Goal: Check status: Check status

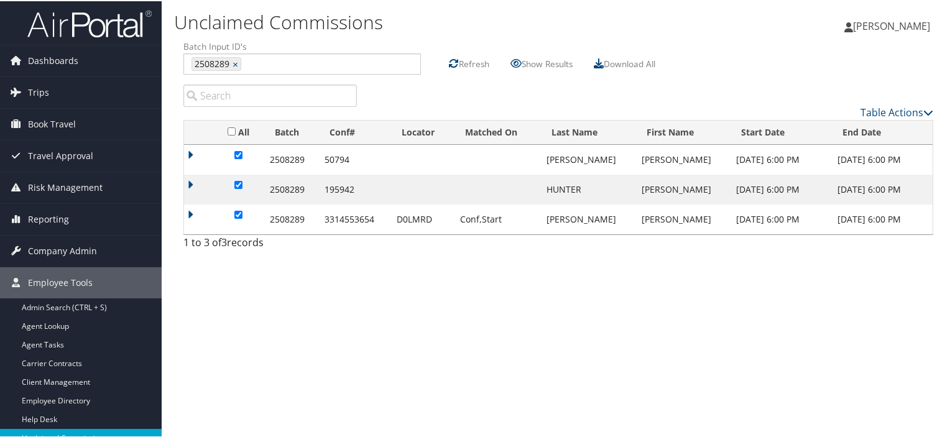
click at [353, 334] on div "Unclaimed Commissions [PERSON_NAME] [PERSON_NAME] My Settings Travel Agency Con…" at bounding box center [558, 218] width 793 height 437
drag, startPoint x: 361, startPoint y: 331, endPoint x: 282, endPoint y: 208, distance: 147.1
click at [358, 323] on div "Unclaimed Commissions [PERSON_NAME] [PERSON_NAME] My Settings Travel Agency Con…" at bounding box center [558, 218] width 793 height 437
click at [235, 62] on link "×" at bounding box center [237, 63] width 8 height 12
type input "25082815"
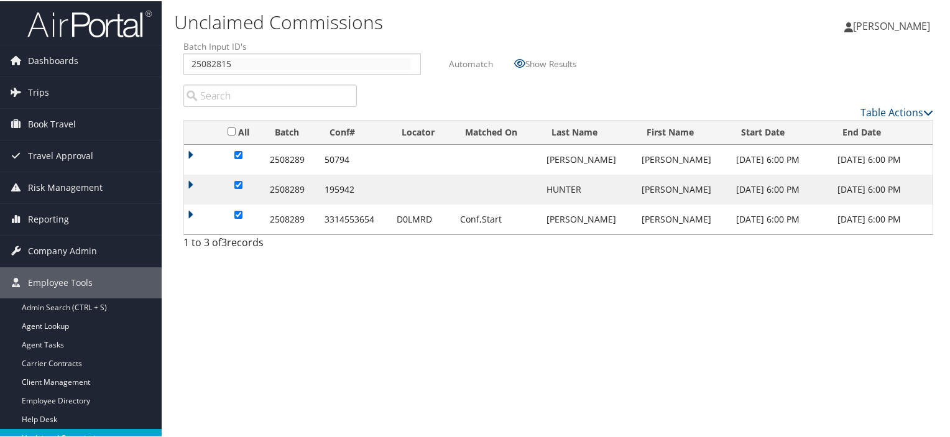
type input "25082815"
click at [464, 62] on label "Automatch" at bounding box center [471, 62] width 44 height 23
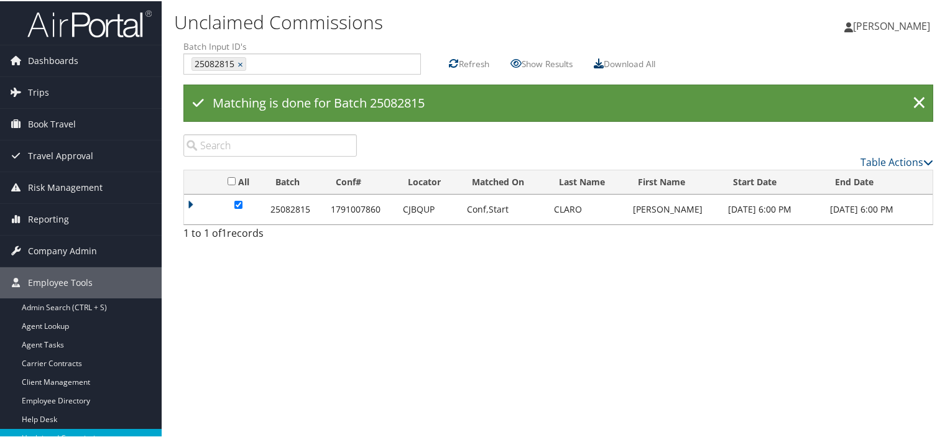
click at [603, 63] on icon at bounding box center [599, 62] width 10 height 10
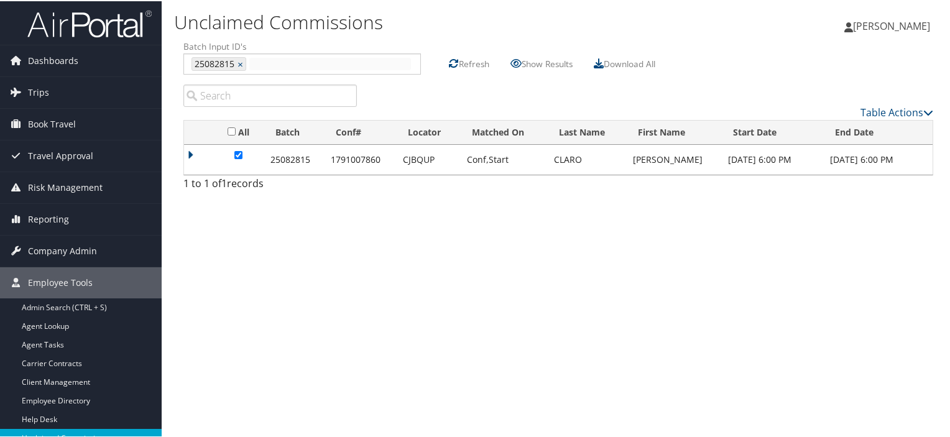
drag, startPoint x: 255, startPoint y: 58, endPoint x: 267, endPoint y: 60, distance: 12.6
click at [256, 58] on input "text" at bounding box center [330, 63] width 162 height 12
type input "25082811"
type input "25082815, 25082811"
click at [238, 60] on link "×" at bounding box center [242, 63] width 8 height 12
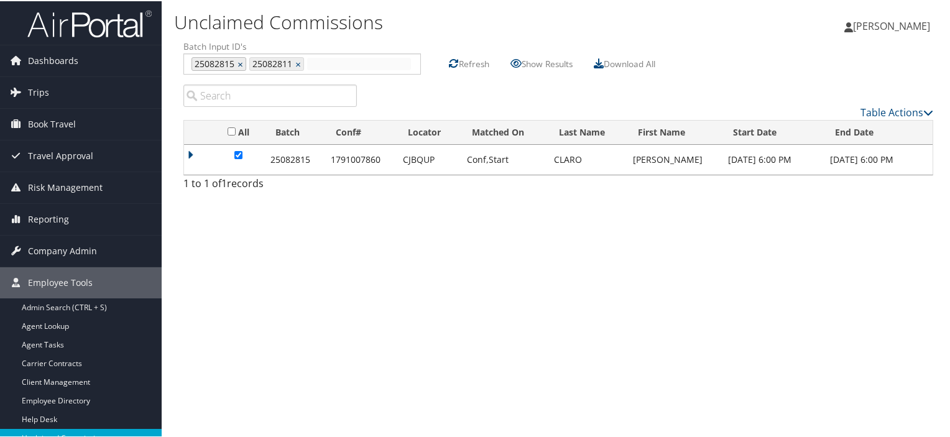
type input "25082811"
click at [464, 62] on label "Refresh" at bounding box center [474, 62] width 30 height 23
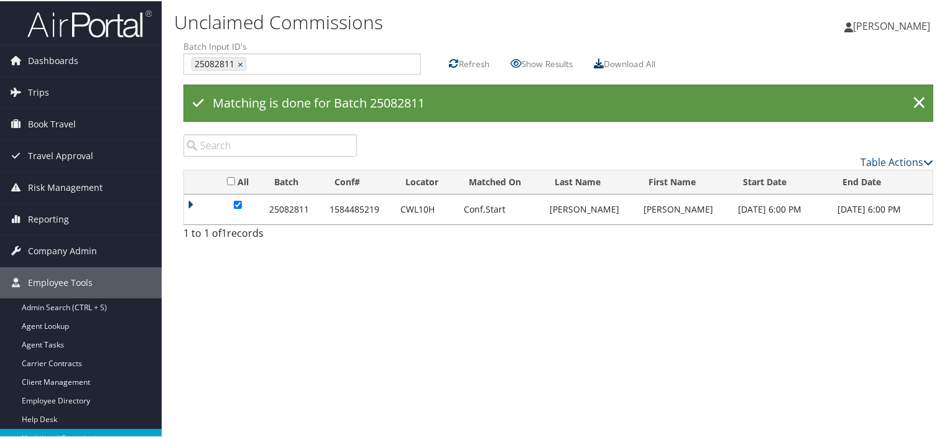
click at [599, 58] on icon at bounding box center [599, 62] width 10 height 10
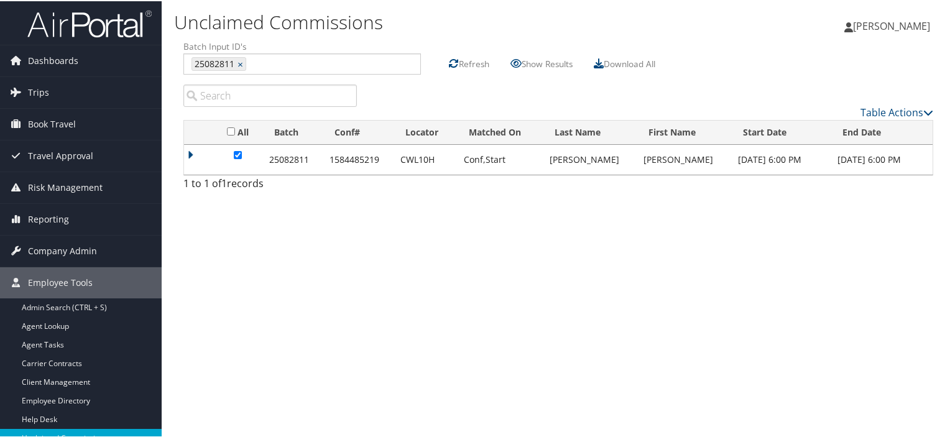
click at [373, 311] on div "Unclaimed Commissions [PERSON_NAME] [PERSON_NAME] My Settings Travel Agency Con…" at bounding box center [558, 218] width 793 height 437
click at [259, 62] on input "text" at bounding box center [330, 63] width 162 height 12
type input "25082812"
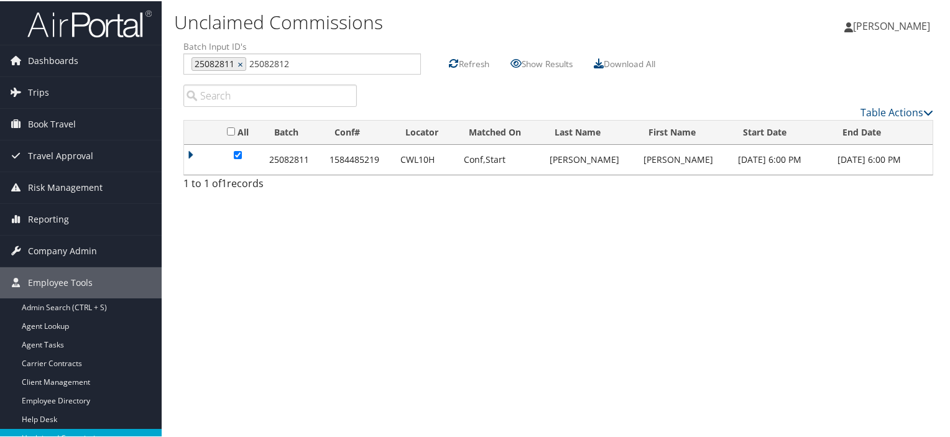
type input "25082811, 25082812"
click at [241, 60] on link "×" at bounding box center [242, 63] width 8 height 12
type input "25082812"
click at [466, 60] on label "Refresh" at bounding box center [474, 62] width 30 height 23
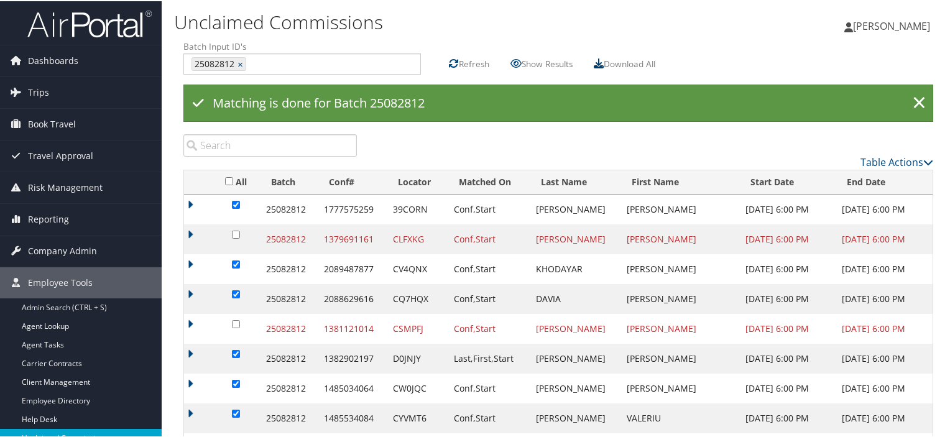
click at [601, 62] on icon at bounding box center [599, 62] width 10 height 10
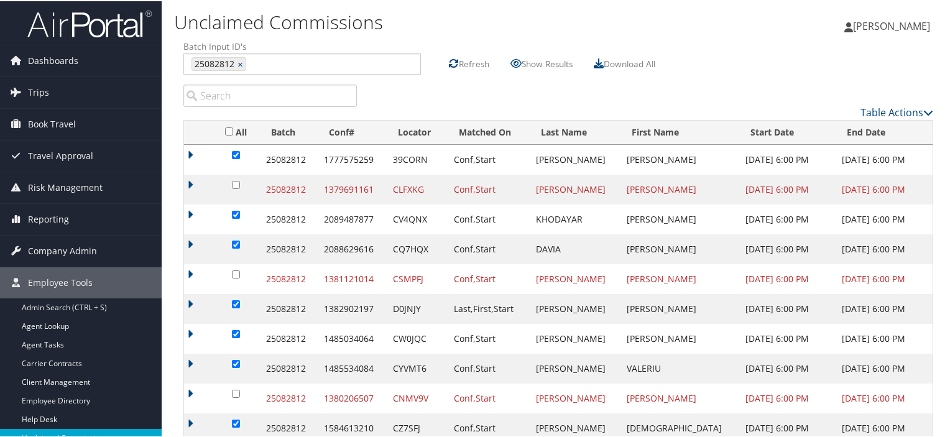
click at [468, 62] on label "Refresh" at bounding box center [474, 62] width 30 height 23
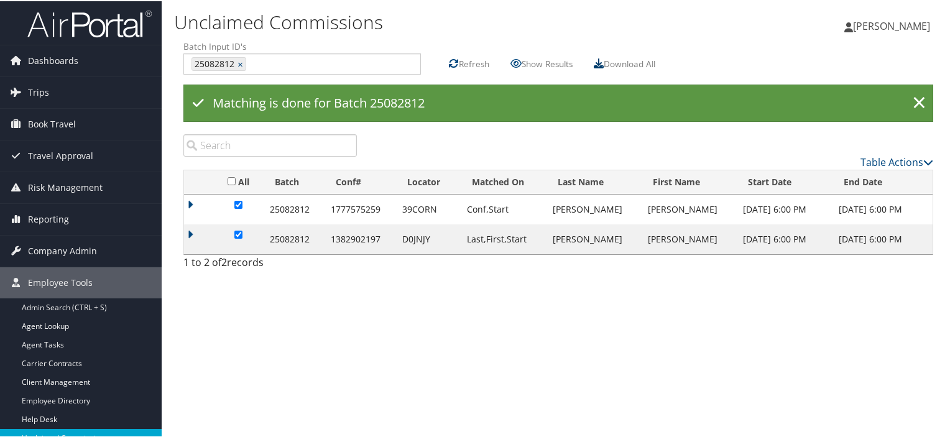
click at [603, 63] on icon at bounding box center [599, 62] width 10 height 10
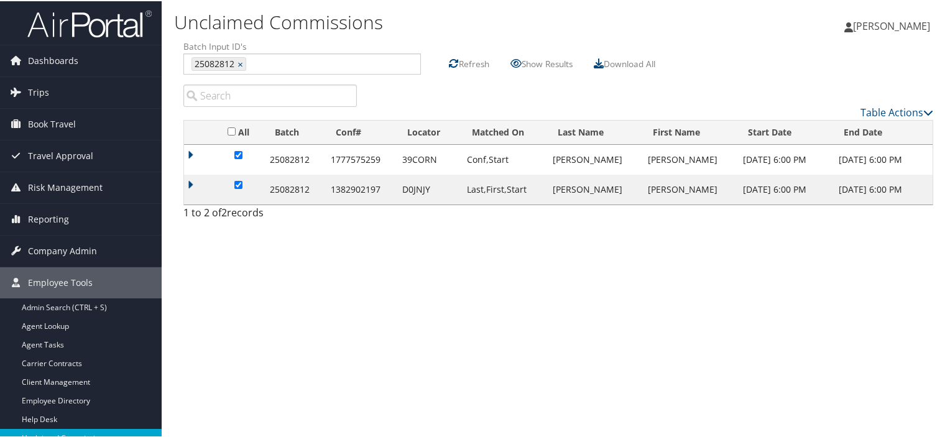
drag, startPoint x: 405, startPoint y: 319, endPoint x: 346, endPoint y: 196, distance: 136.8
click at [403, 313] on div "Unclaimed Commissions [PERSON_NAME] [PERSON_NAME] My Settings Travel Agency Con…" at bounding box center [558, 218] width 793 height 437
